Goal: Task Accomplishment & Management: Manage account settings

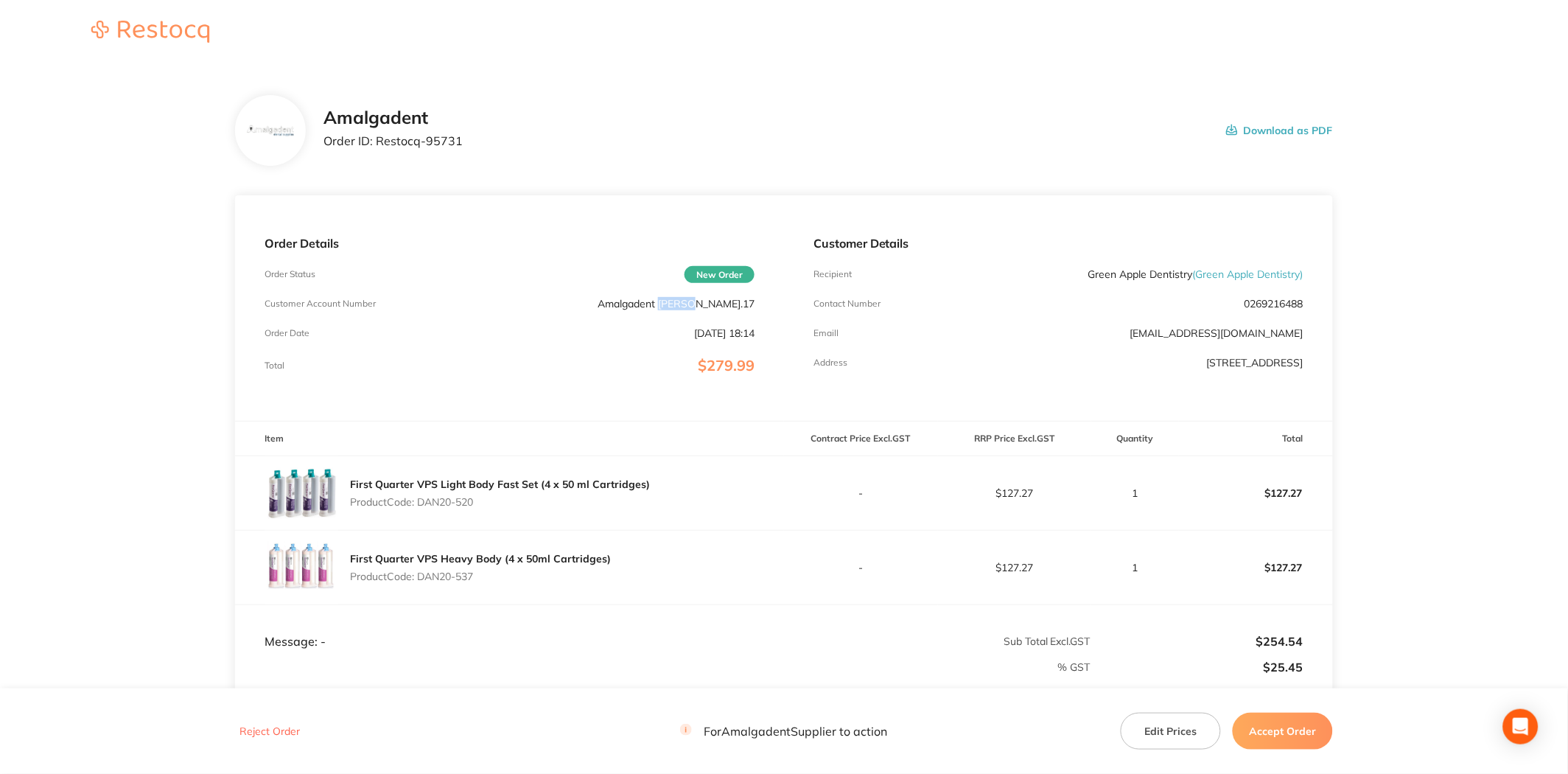
drag, startPoint x: 754, startPoint y: 304, endPoint x: 725, endPoint y: 301, distance: 29.2
click at [725, 301] on p "Amalgadent LIU.17" at bounding box center [676, 304] width 157 height 12
drag, startPoint x: 457, startPoint y: 141, endPoint x: 377, endPoint y: 139, distance: 80.0
click at [377, 139] on div "Amalgadent Order ID: Restocq- 95731 Download as PDF" at bounding box center [828, 130] width 1010 height 45
copy p "Restocq- 95731"
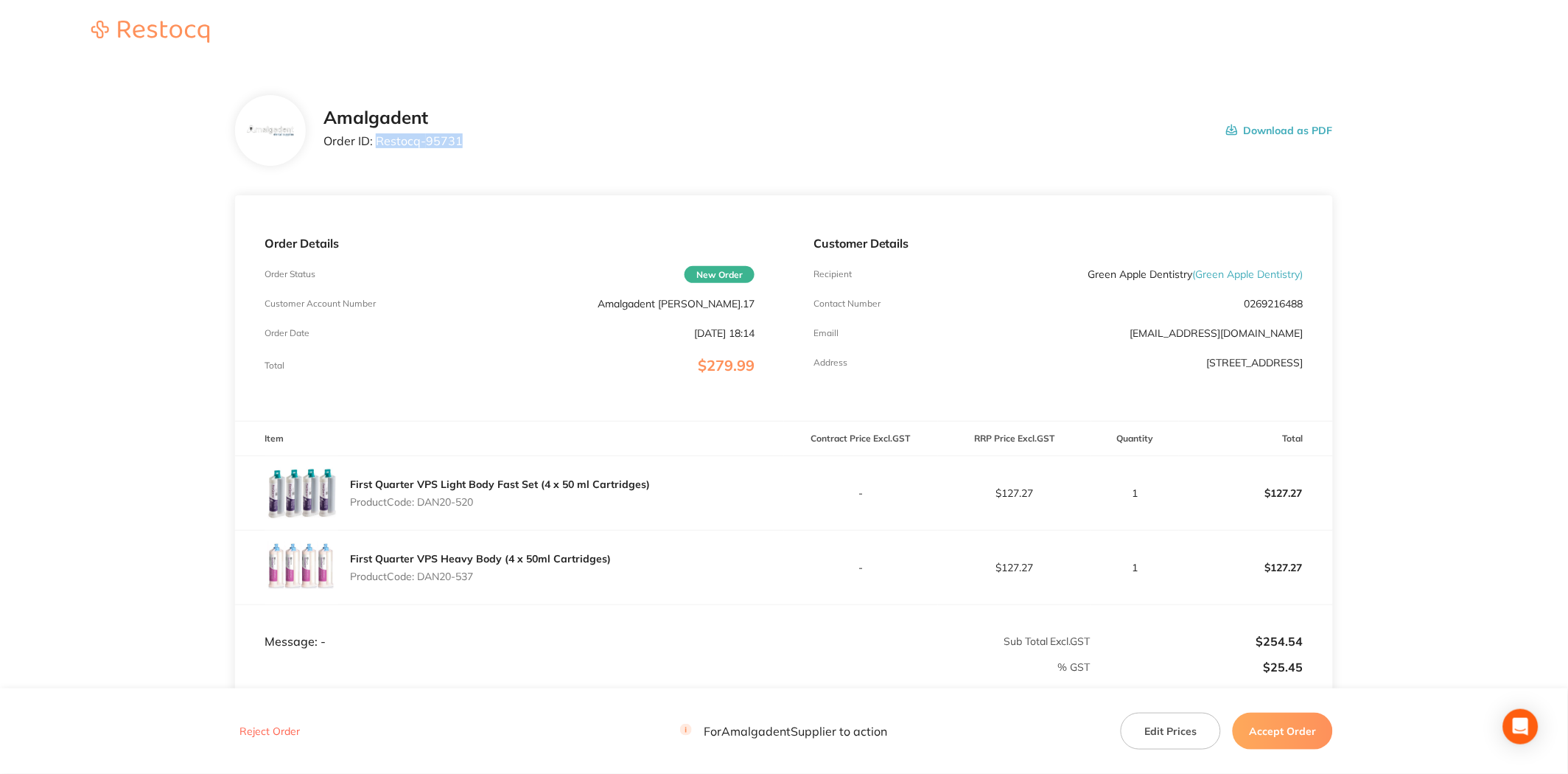
click at [1310, 727] on button "Accept Order" at bounding box center [1282, 731] width 100 height 37
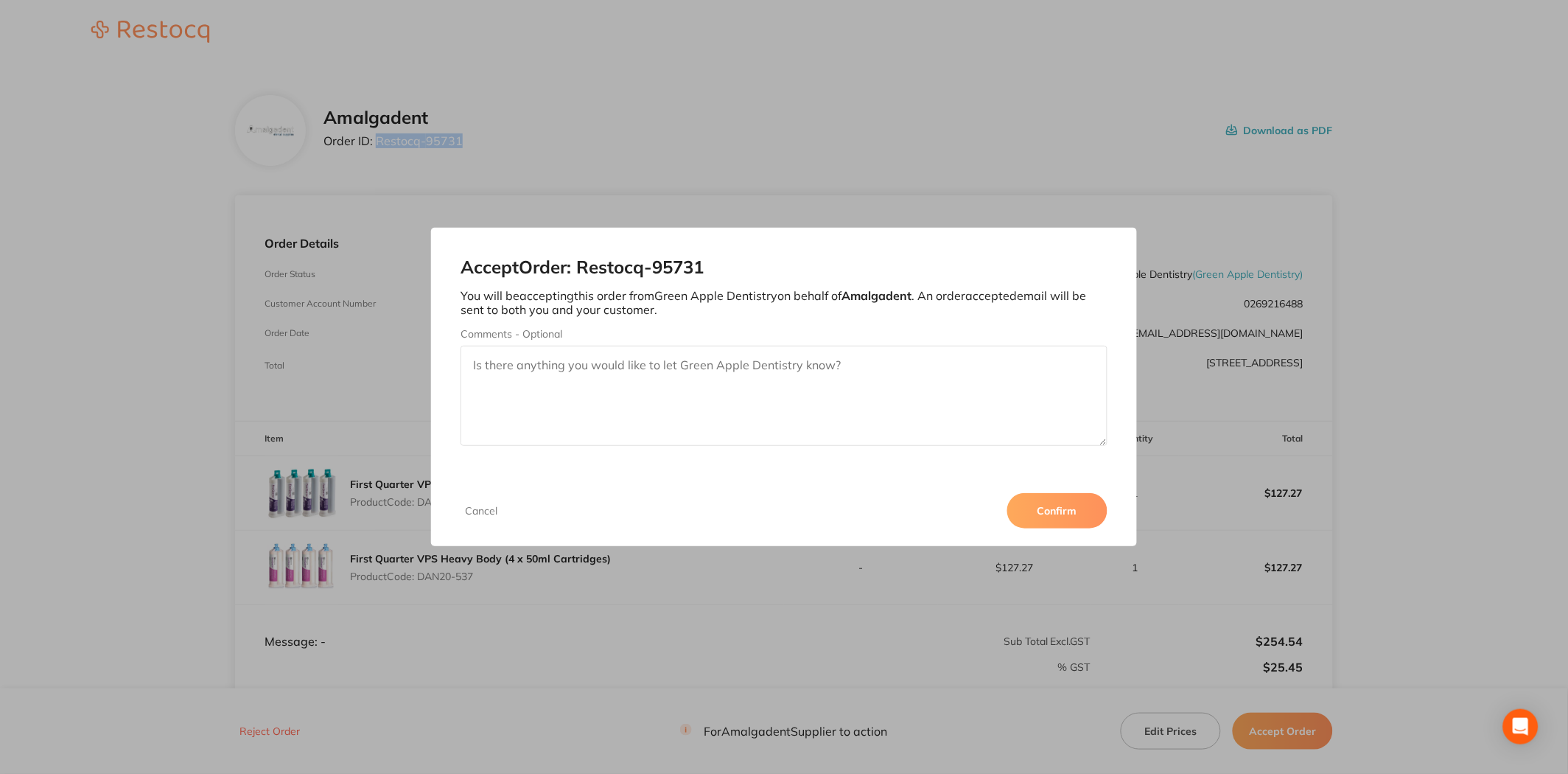
click at [883, 394] on textarea "Comments - Optional" at bounding box center [784, 395] width 647 height 100
type textarea "Amalgadent - Order fulfilled - Nicole C"
click at [1048, 516] on button "Confirm" at bounding box center [1057, 511] width 100 height 35
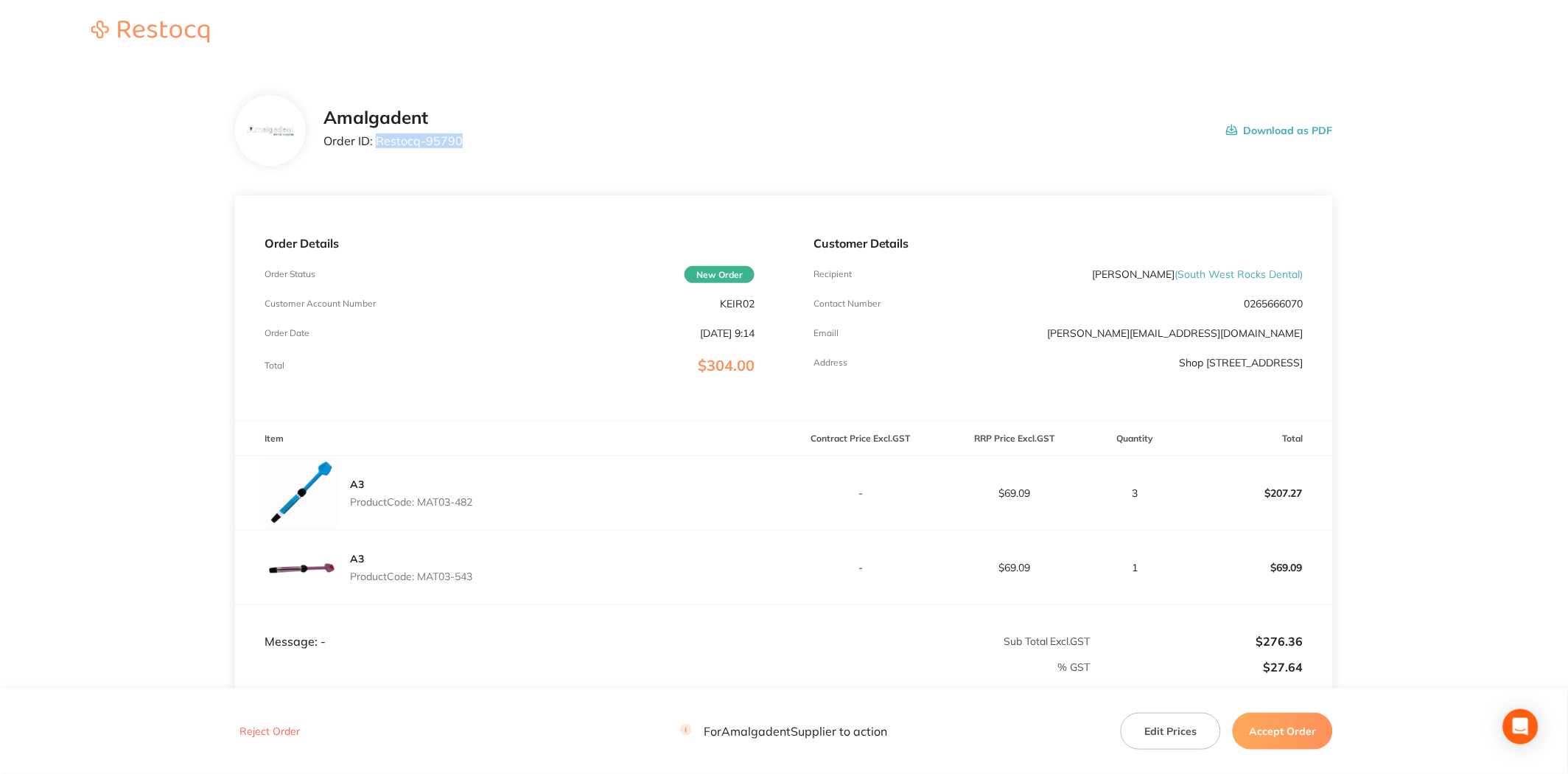
drag, startPoint x: 463, startPoint y: 144, endPoint x: 374, endPoint y: 141, distance: 89.1
click at [374, 141] on div "Amalgadent Order ID: Restocq- 95790 Download as PDF" at bounding box center [828, 130] width 1010 height 45
click at [1283, 740] on button "Accept Order" at bounding box center [1282, 731] width 100 height 37
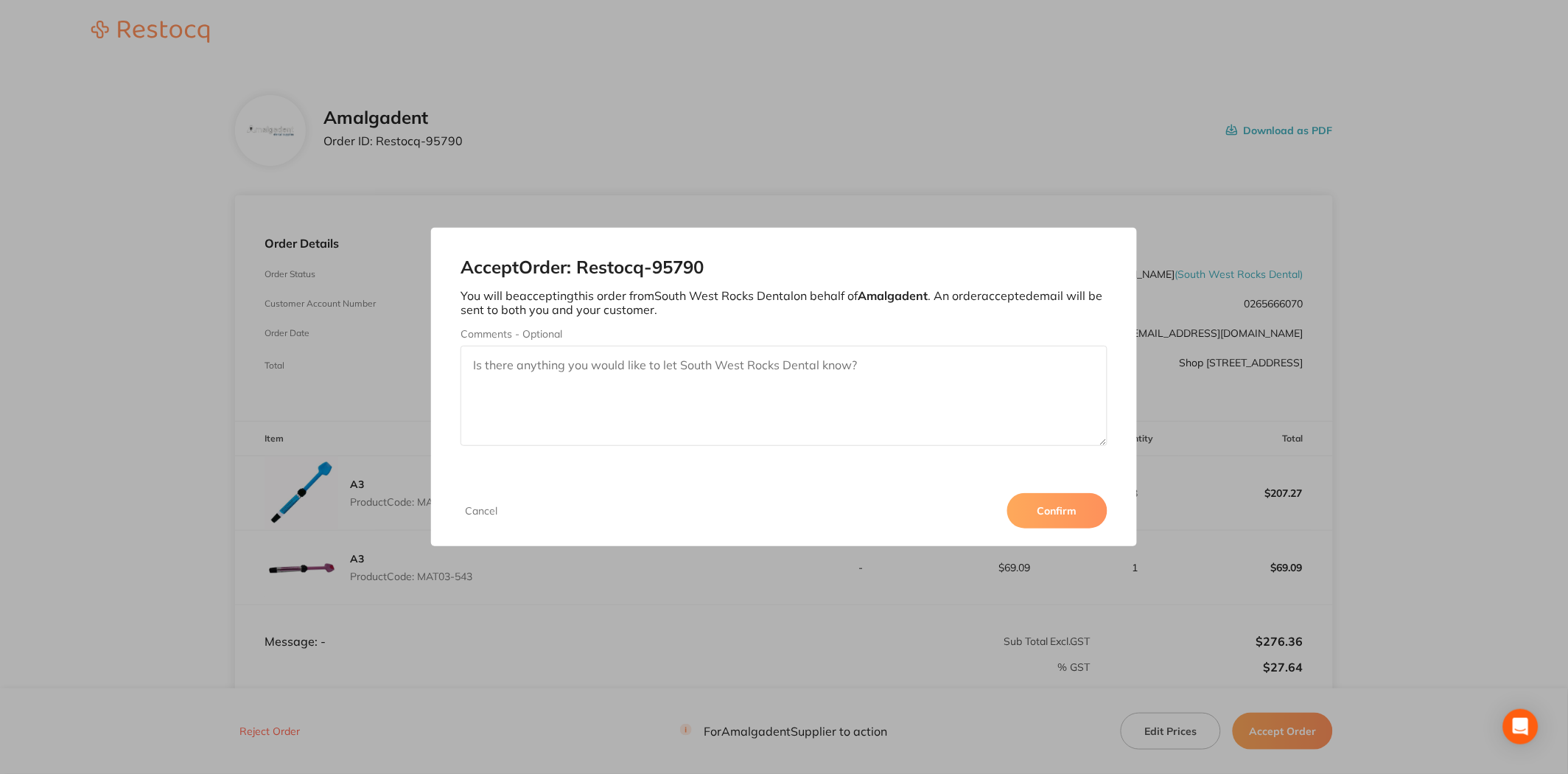
click at [752, 398] on textarea "Comments - Optional" at bounding box center [784, 395] width 647 height 100
click at [742, 358] on textarea "Amalgadent - Backorder. Approximately 1 week. [PERSON_NAME]" at bounding box center [784, 395] width 647 height 100
type textarea "Amalgadent - Backorder. Approximately 1 week - [PERSON_NAME]"
click at [1059, 511] on button "Confirm" at bounding box center [1057, 511] width 100 height 35
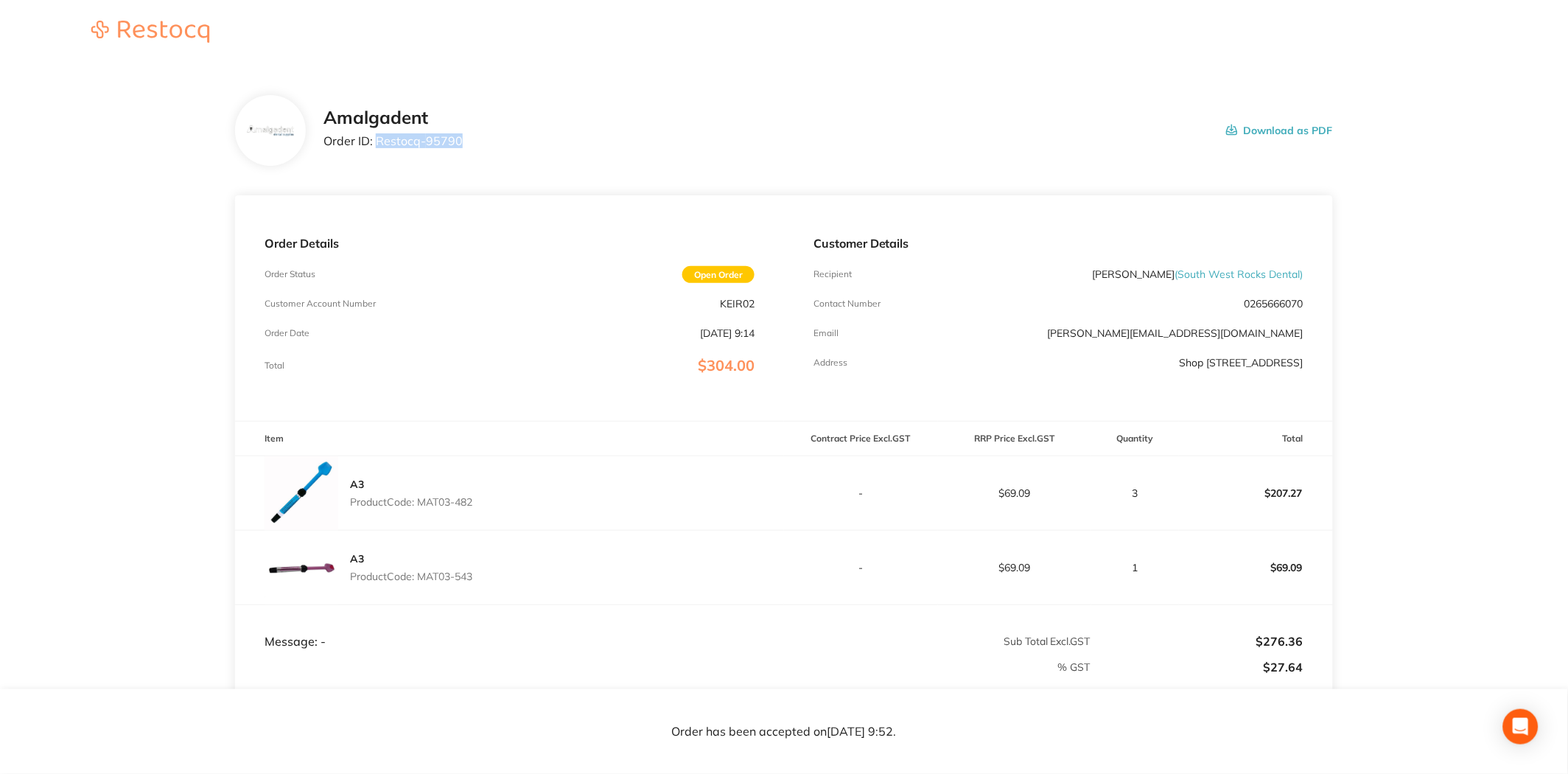
drag, startPoint x: 462, startPoint y: 136, endPoint x: 376, endPoint y: 141, distance: 86.1
click at [376, 141] on div "Amalgadent Order ID: Restocq- 95790 Download as PDF" at bounding box center [828, 130] width 1010 height 45
copy p "Restocq- 95790"
